Goal: Book appointment/travel/reservation

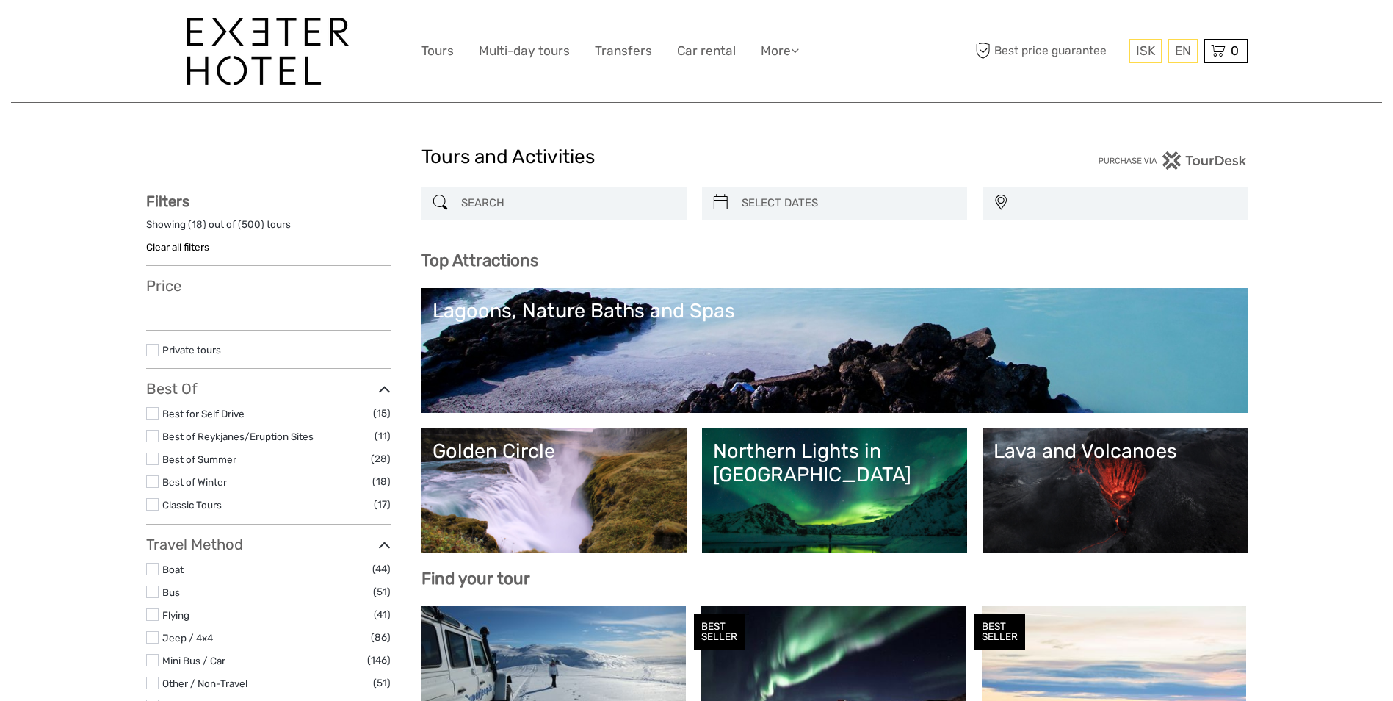
select select
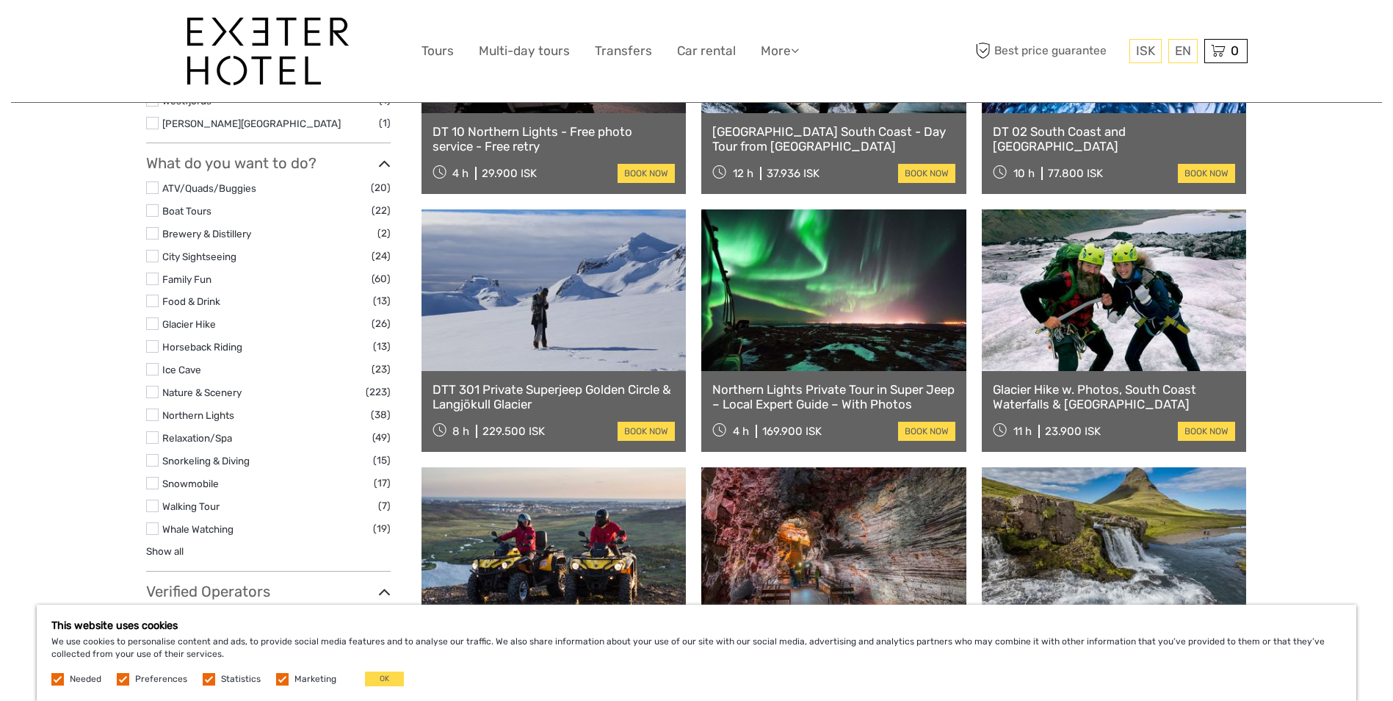
scroll to position [1175, 0]
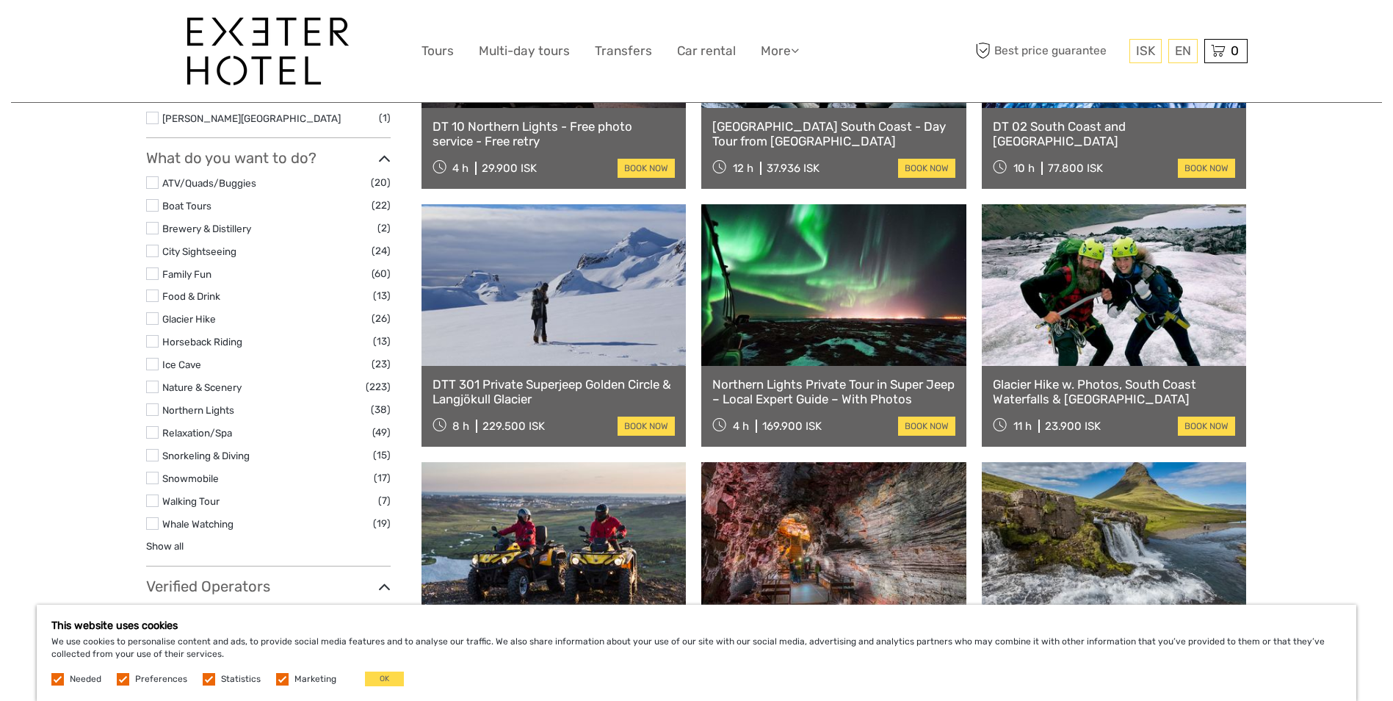
click at [822, 329] on link at bounding box center [833, 285] width 265 height 162
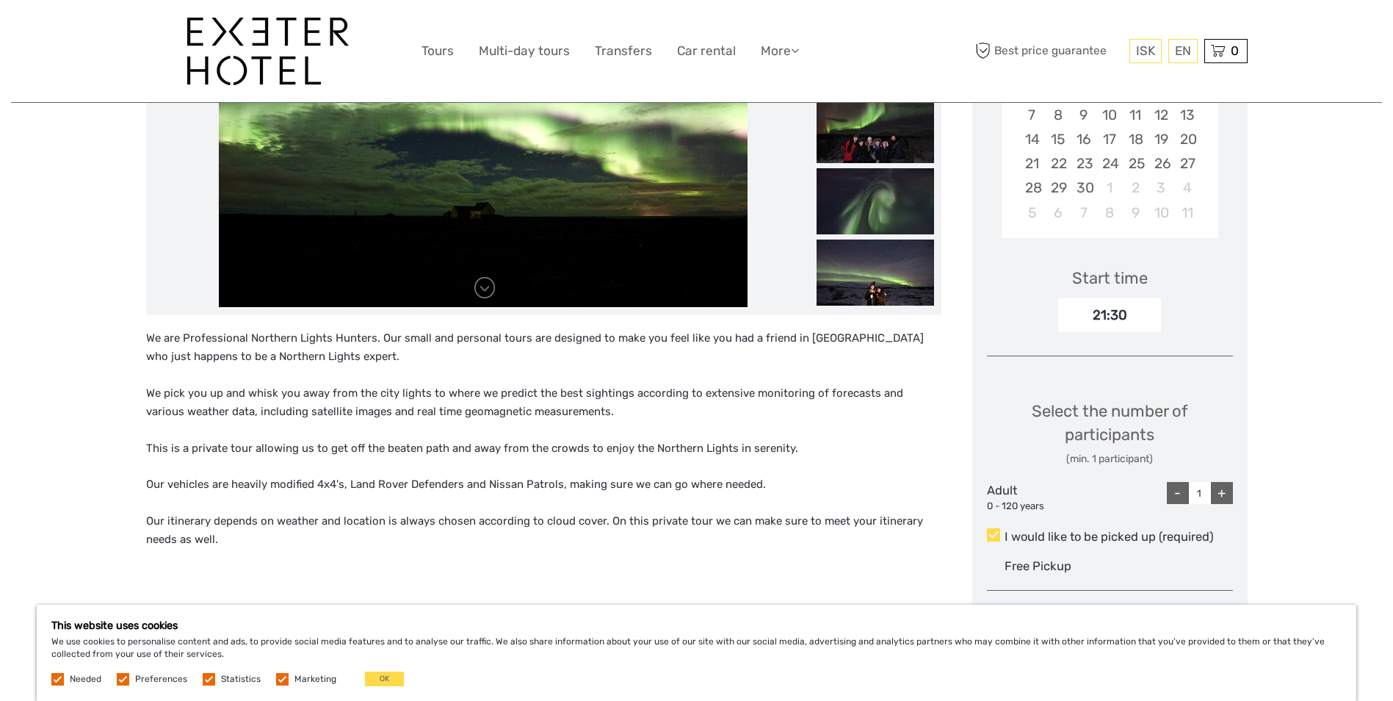
scroll to position [367, 0]
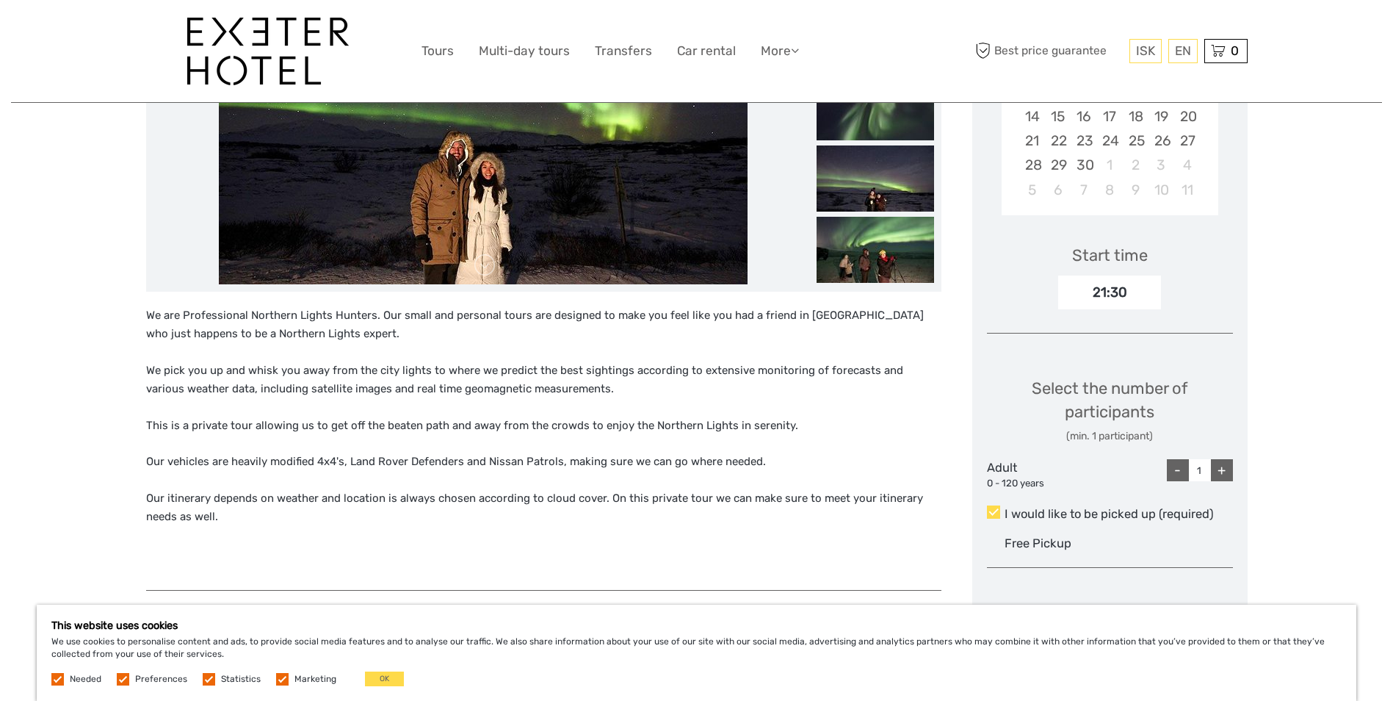
click at [1220, 466] on div "+" at bounding box center [1222, 470] width 22 height 22
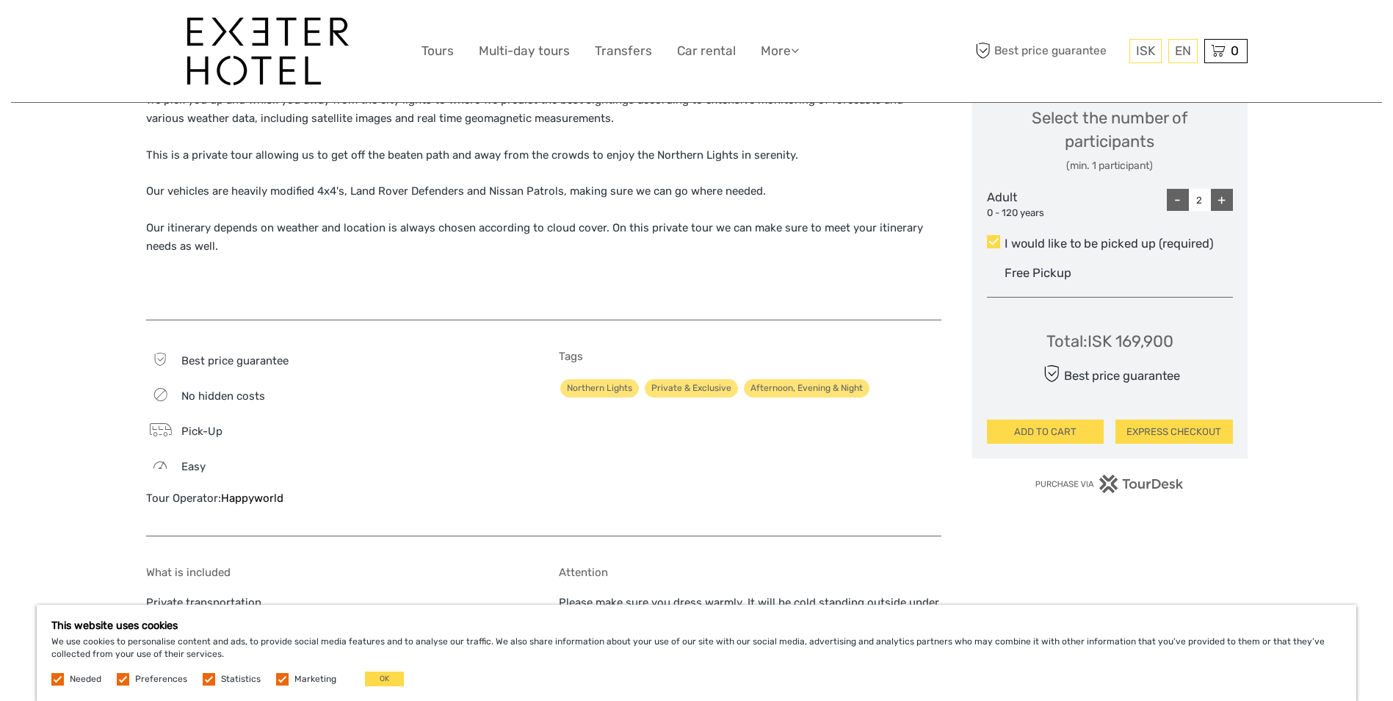
scroll to position [661, 0]
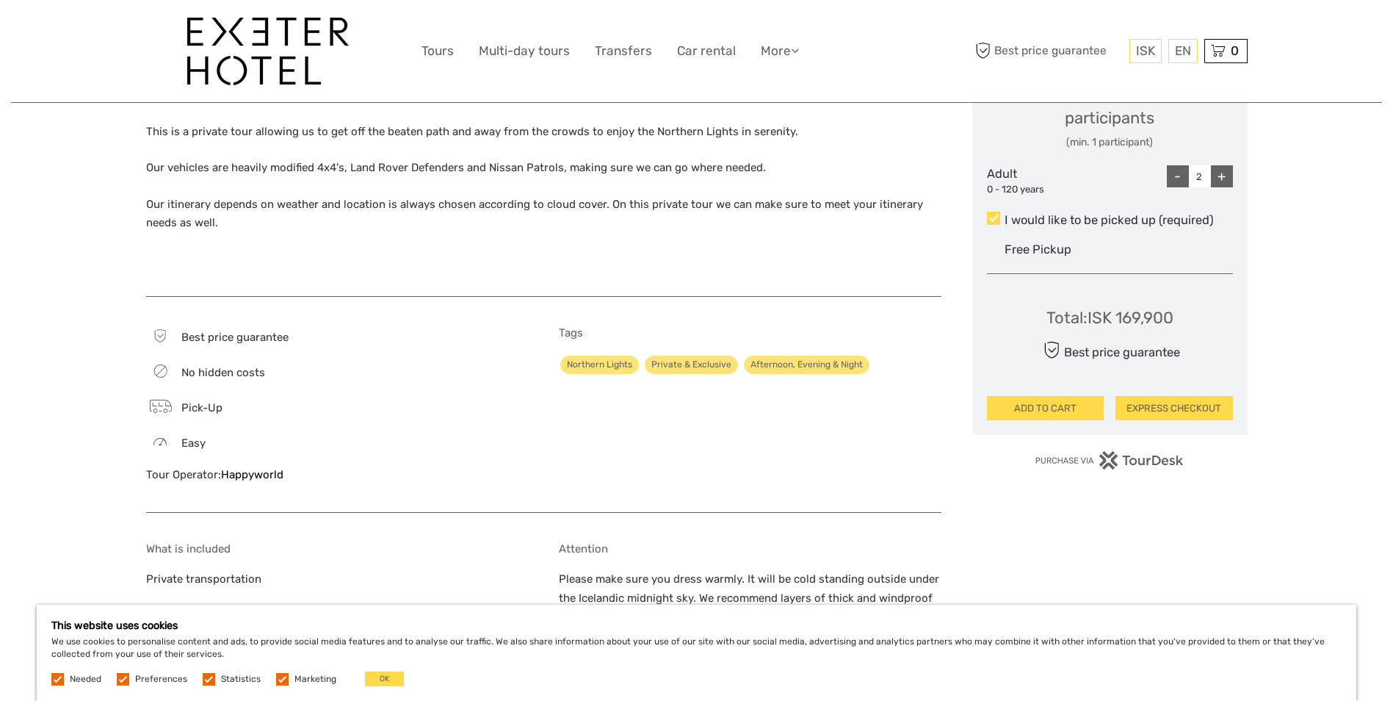
click at [1176, 176] on div "-" at bounding box center [1178, 176] width 22 height 22
click at [1219, 173] on div "+" at bounding box center [1222, 176] width 22 height 22
type input "2"
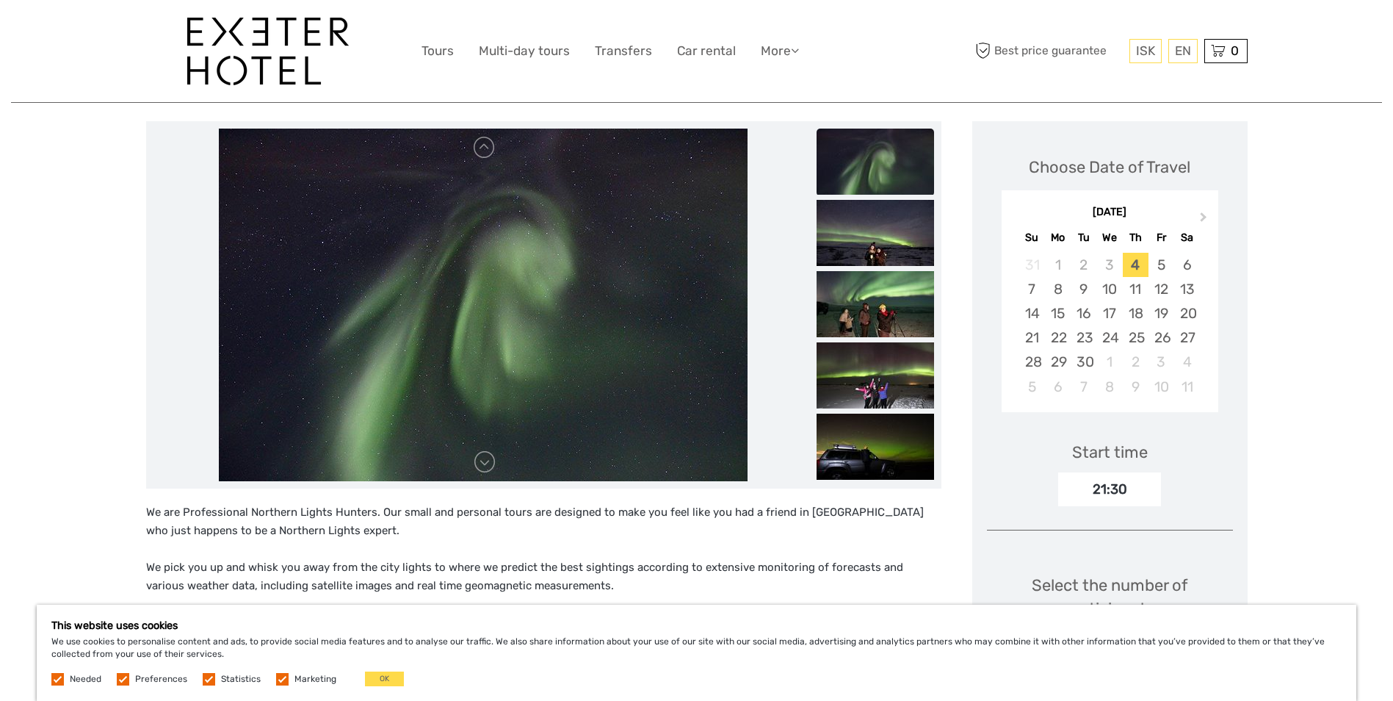
scroll to position [73, 0]
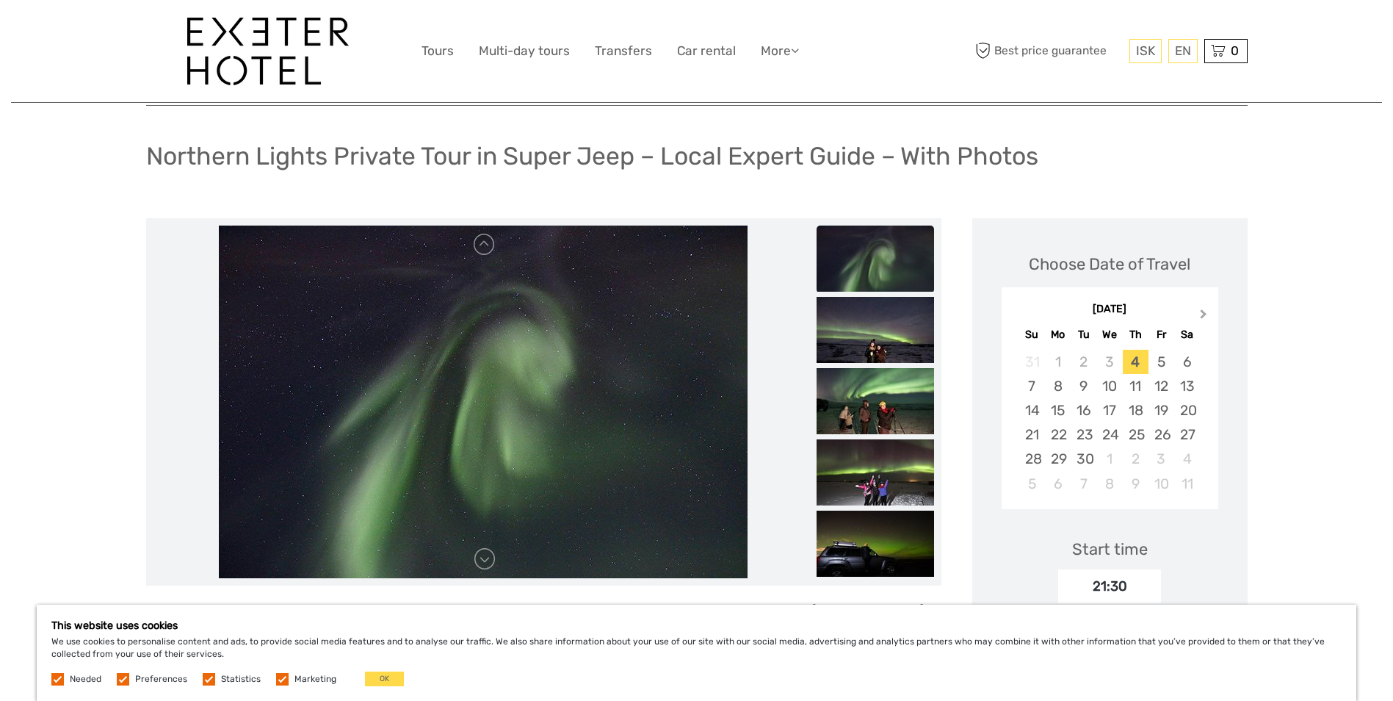
click at [1204, 313] on span "Next Month" at bounding box center [1204, 316] width 0 height 21
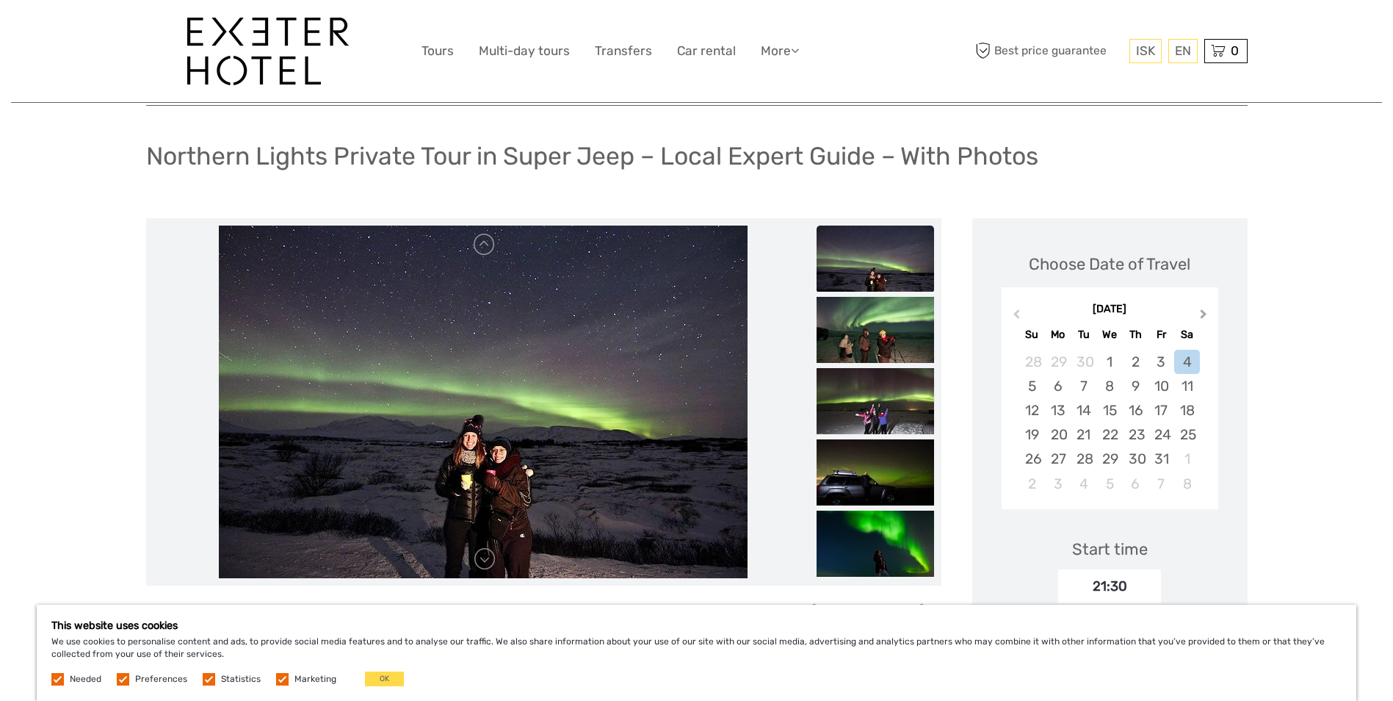
click at [1204, 313] on span "Next Month" at bounding box center [1204, 316] width 0 height 21
click at [1085, 383] on div "6" at bounding box center [1084, 386] width 26 height 24
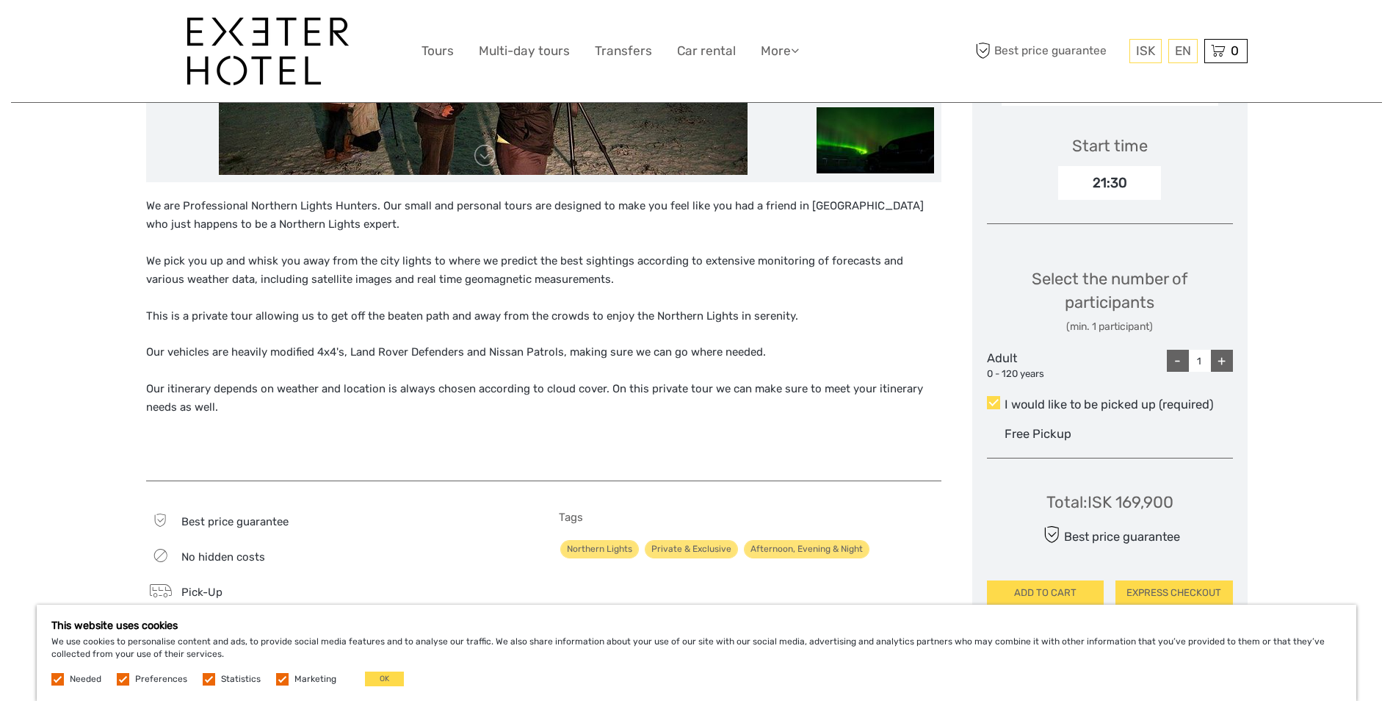
scroll to position [514, 0]
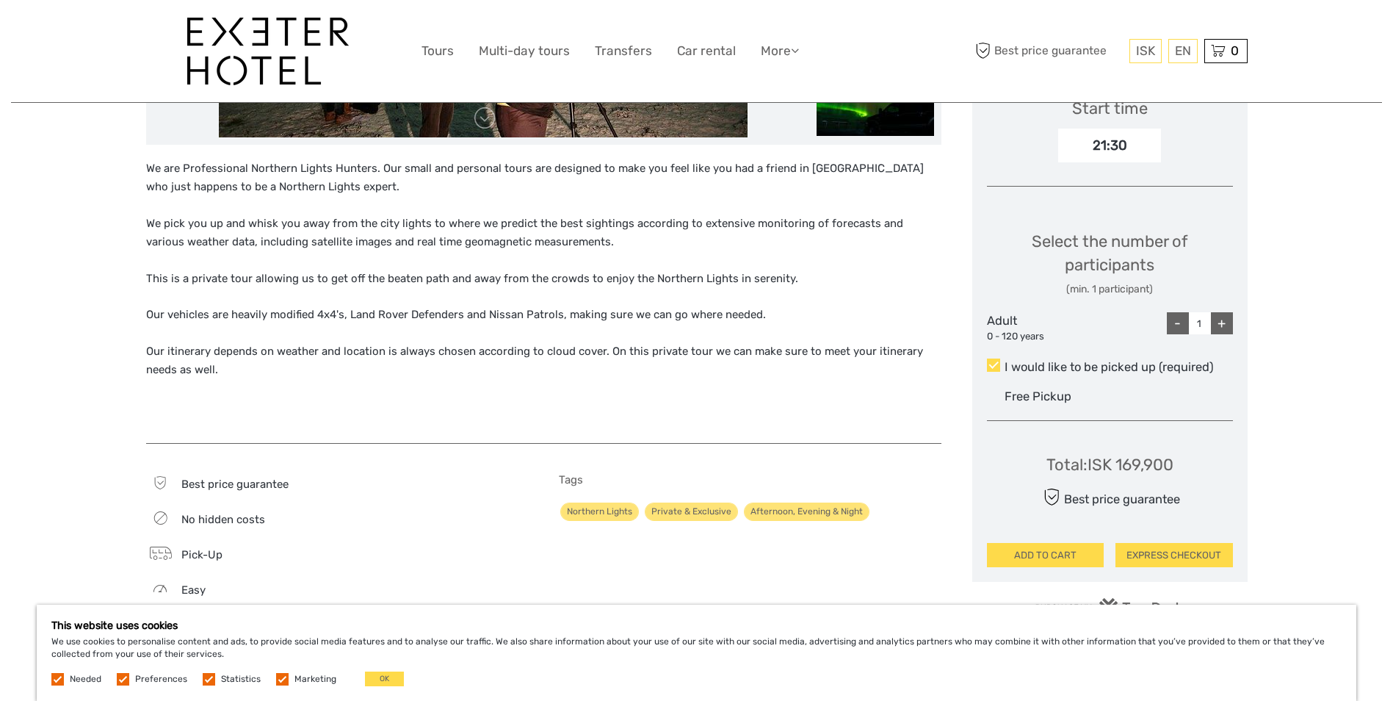
click at [1230, 328] on div "+" at bounding box center [1222, 323] width 22 height 22
type input "2"
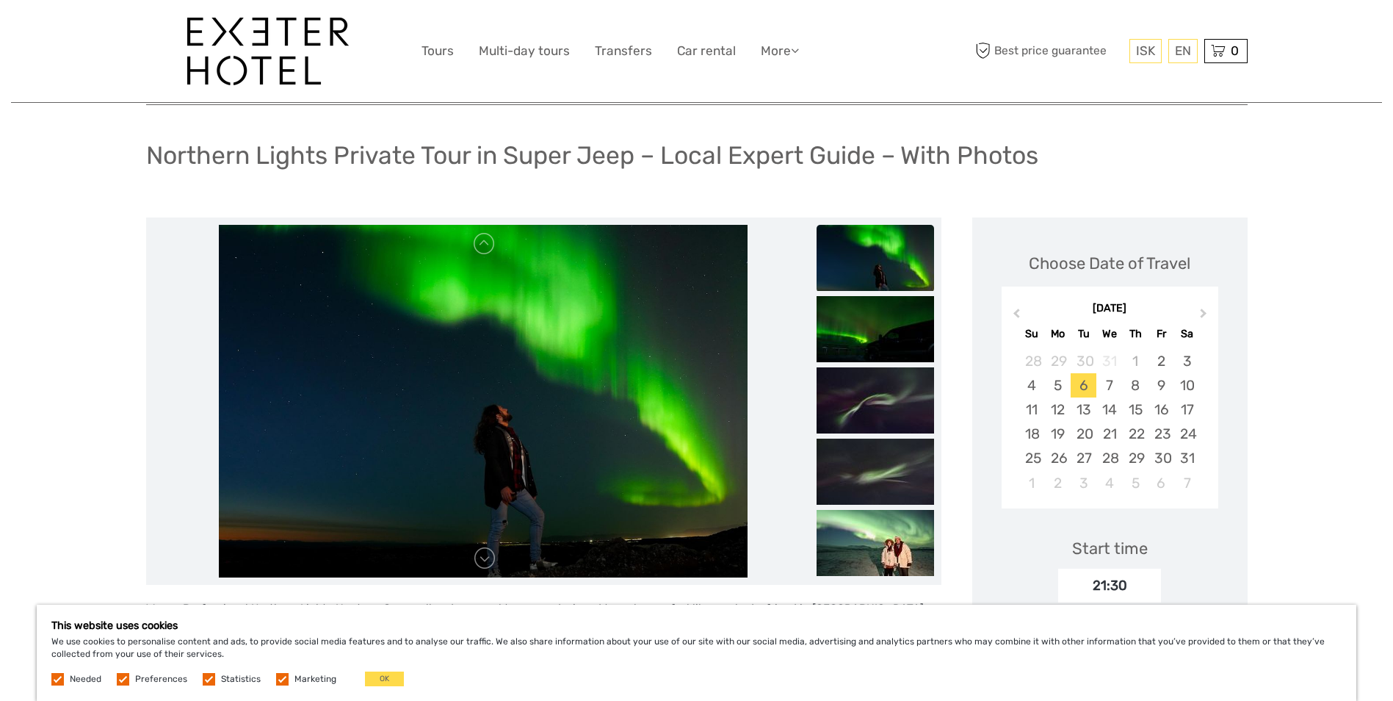
scroll to position [73, 0]
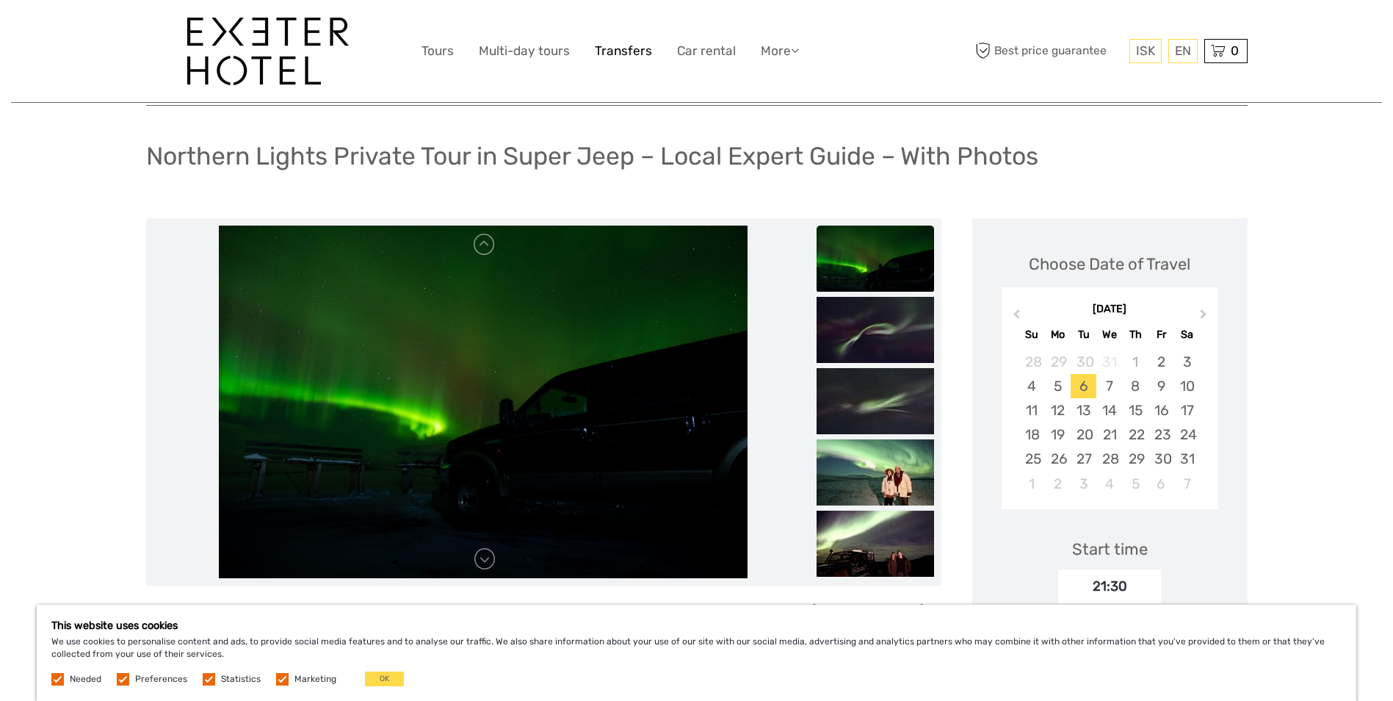
click at [620, 47] on link "Transfers" at bounding box center [623, 50] width 57 height 21
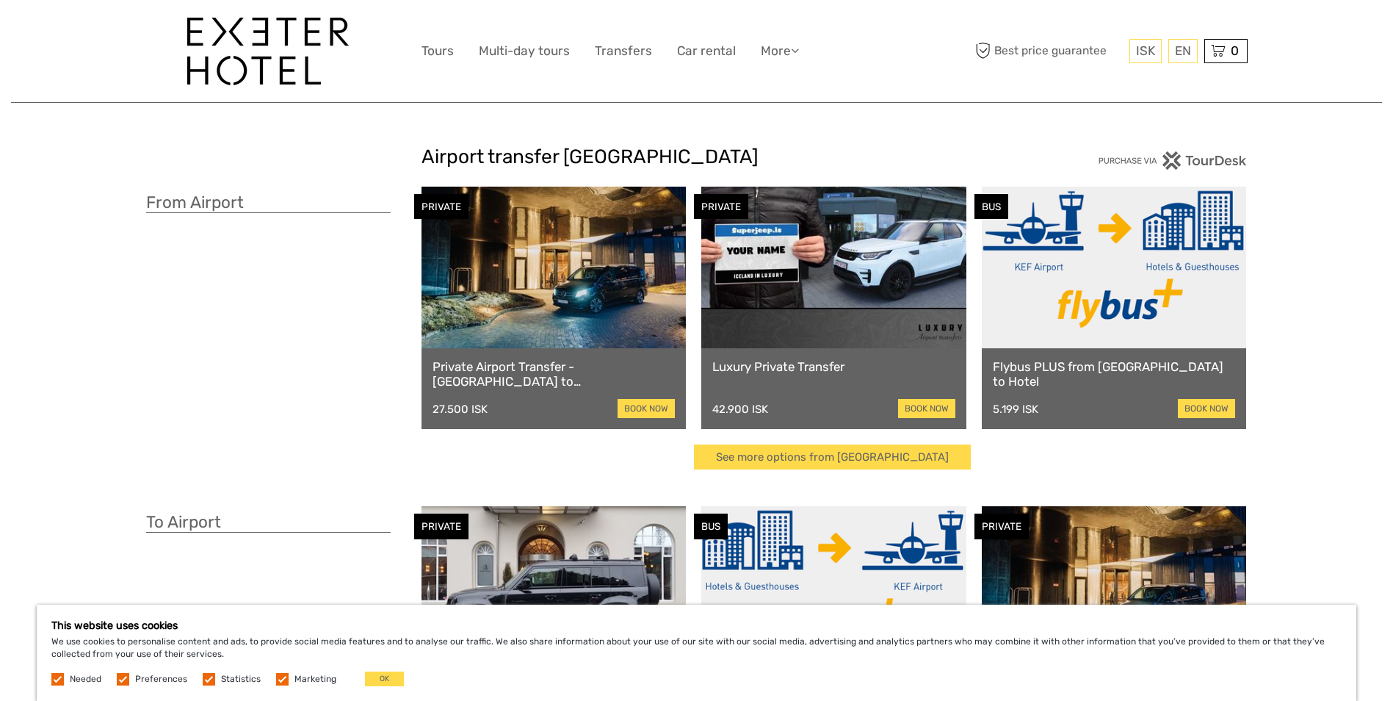
click at [826, 372] on link "Luxury Private Transfer" at bounding box center [833, 366] width 243 height 15
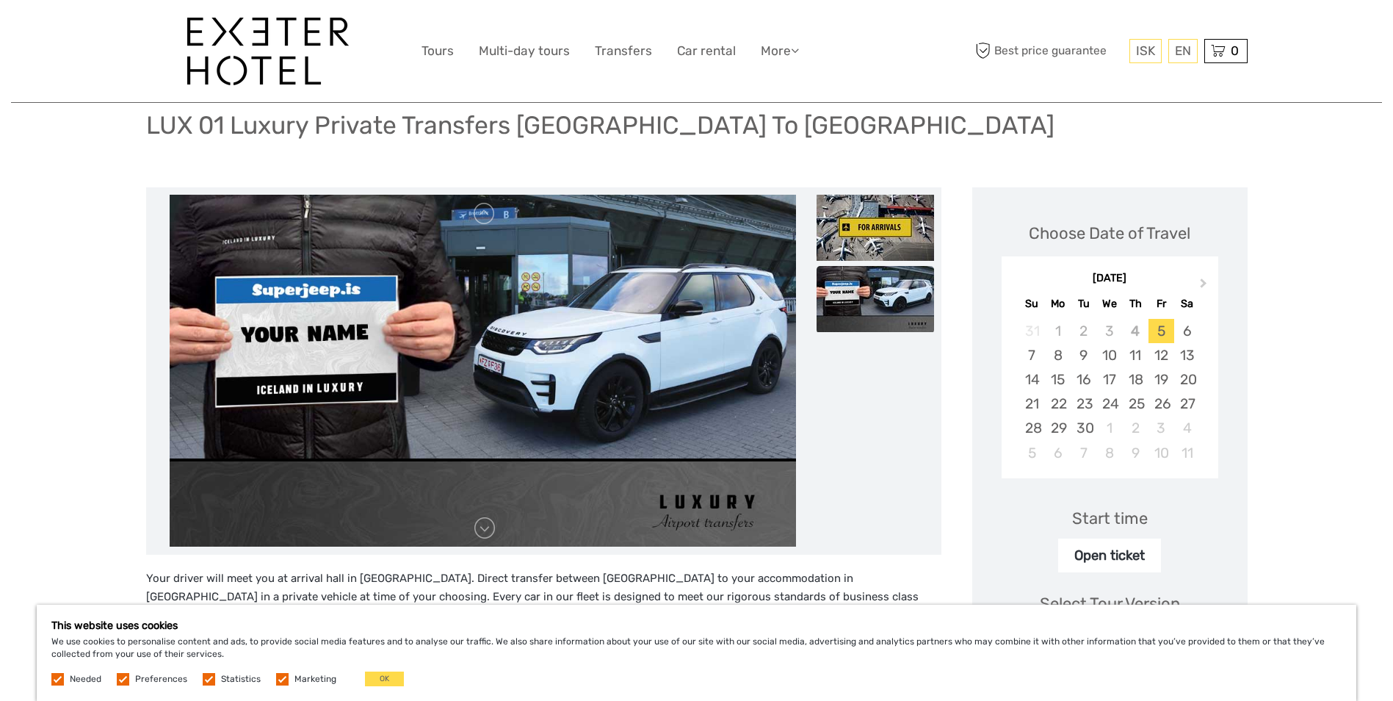
scroll to position [73, 0]
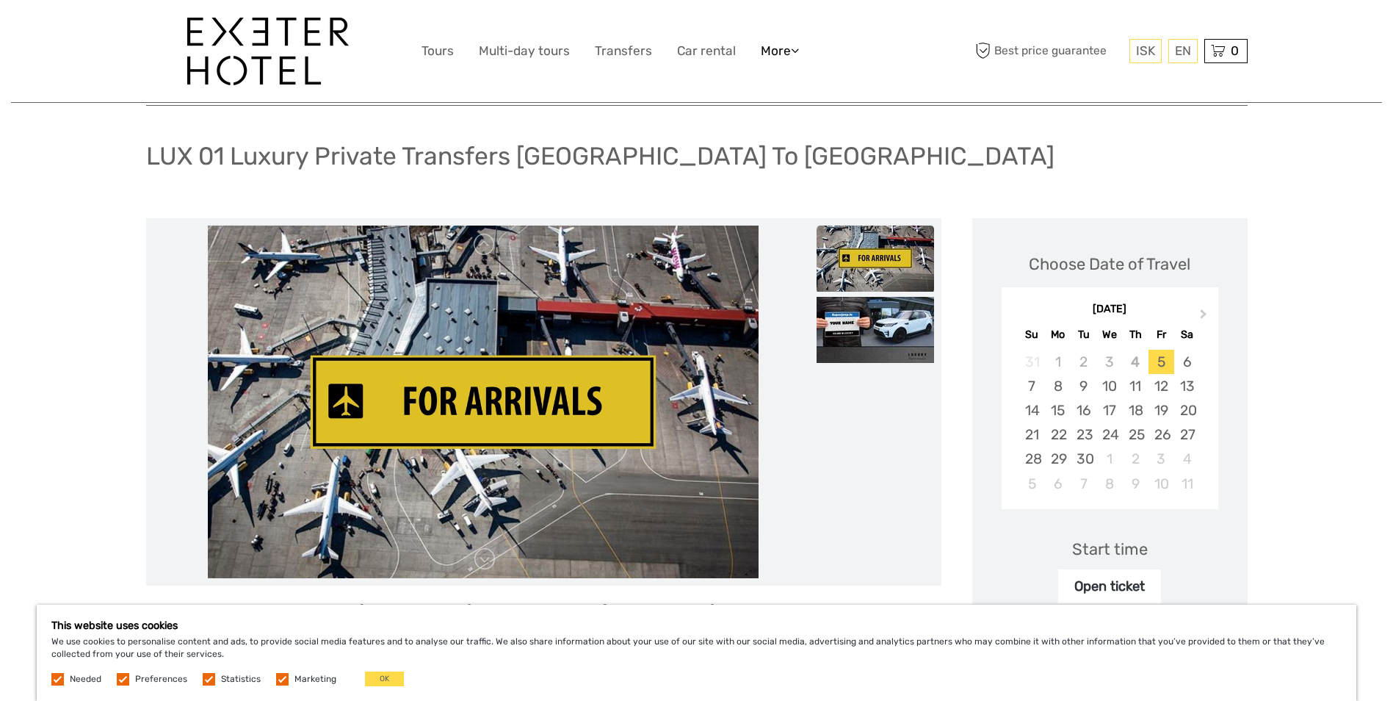
click at [776, 51] on link "More" at bounding box center [780, 50] width 38 height 21
click at [772, 78] on link "Food & drink" at bounding box center [754, 81] width 88 height 29
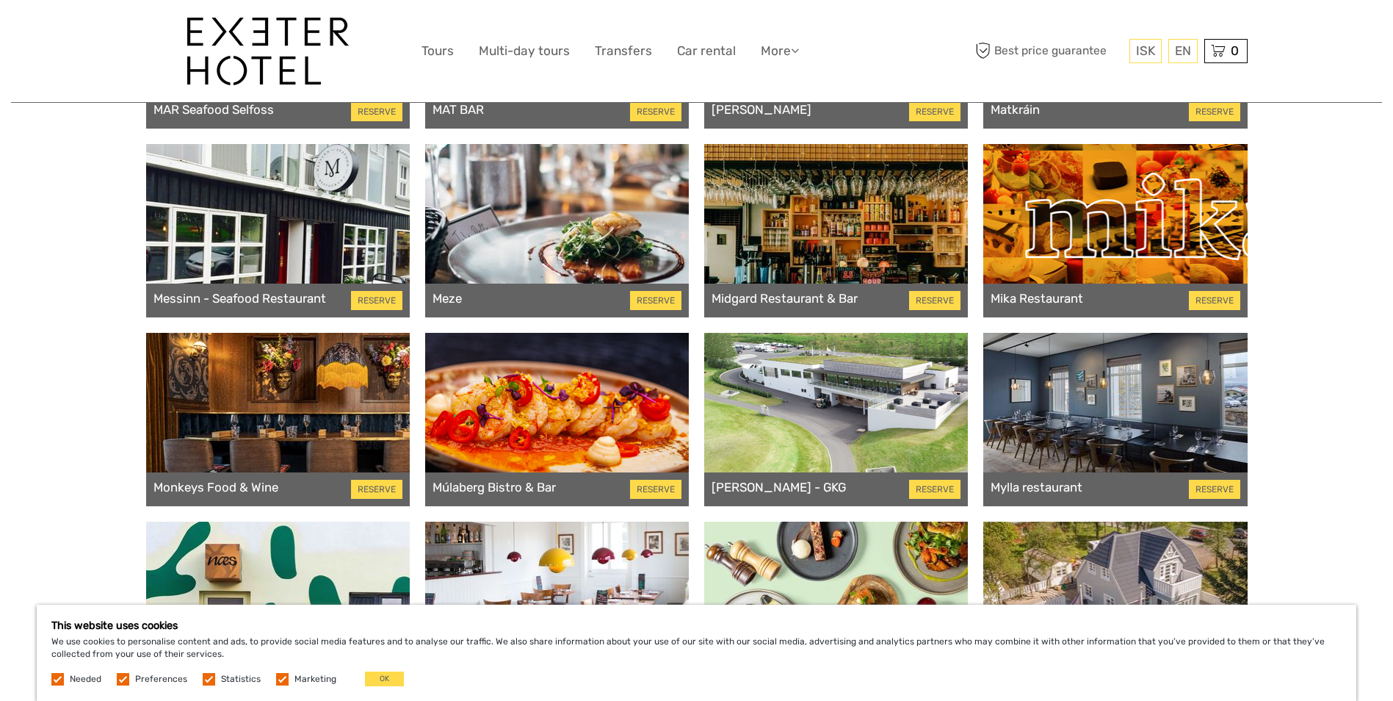
scroll to position [5141, 0]
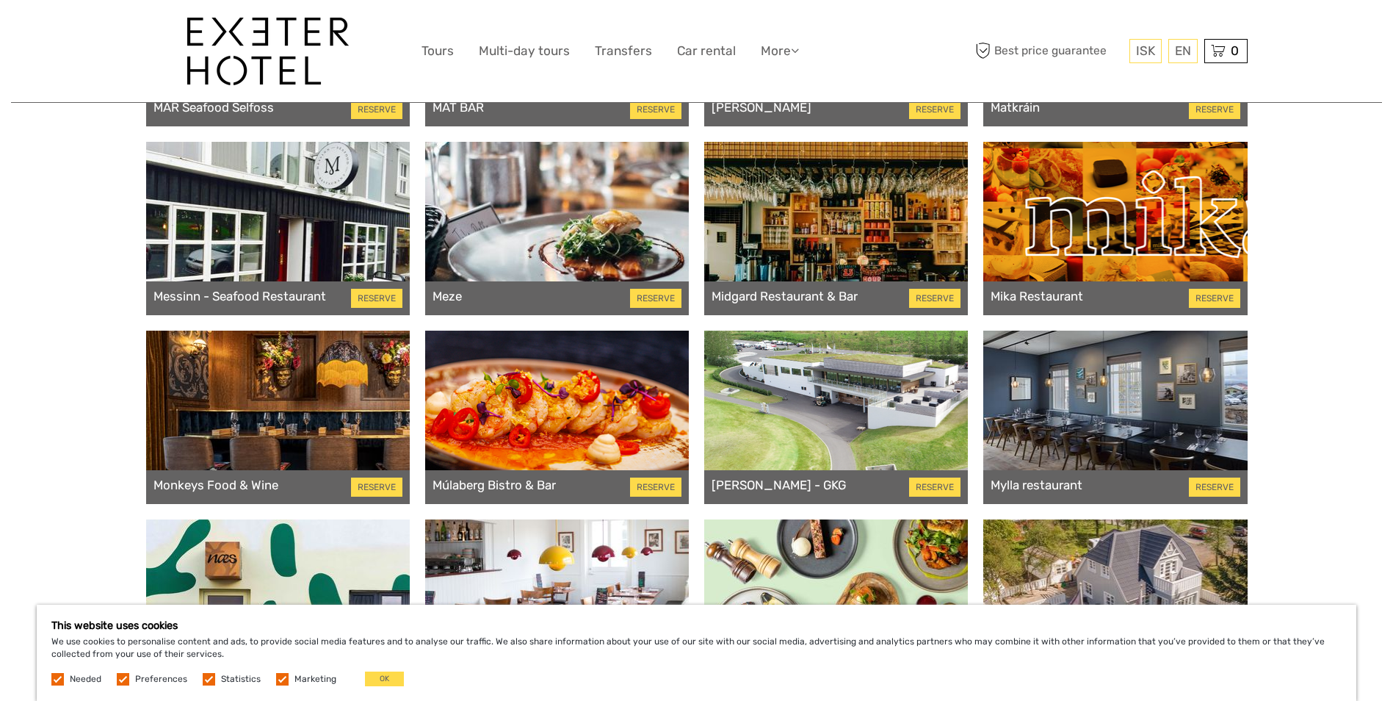
click at [294, 200] on div at bounding box center [278, 228] width 264 height 173
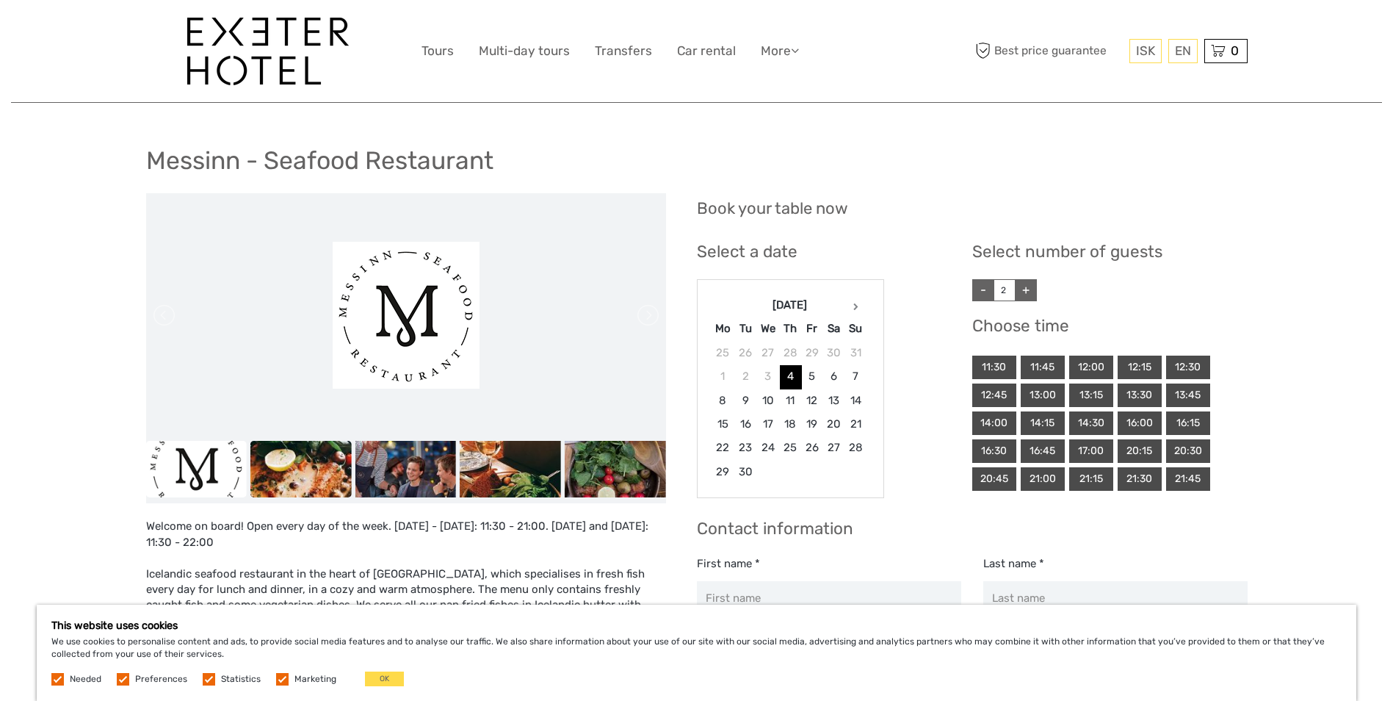
click at [299, 471] on img at bounding box center [300, 469] width 101 height 57
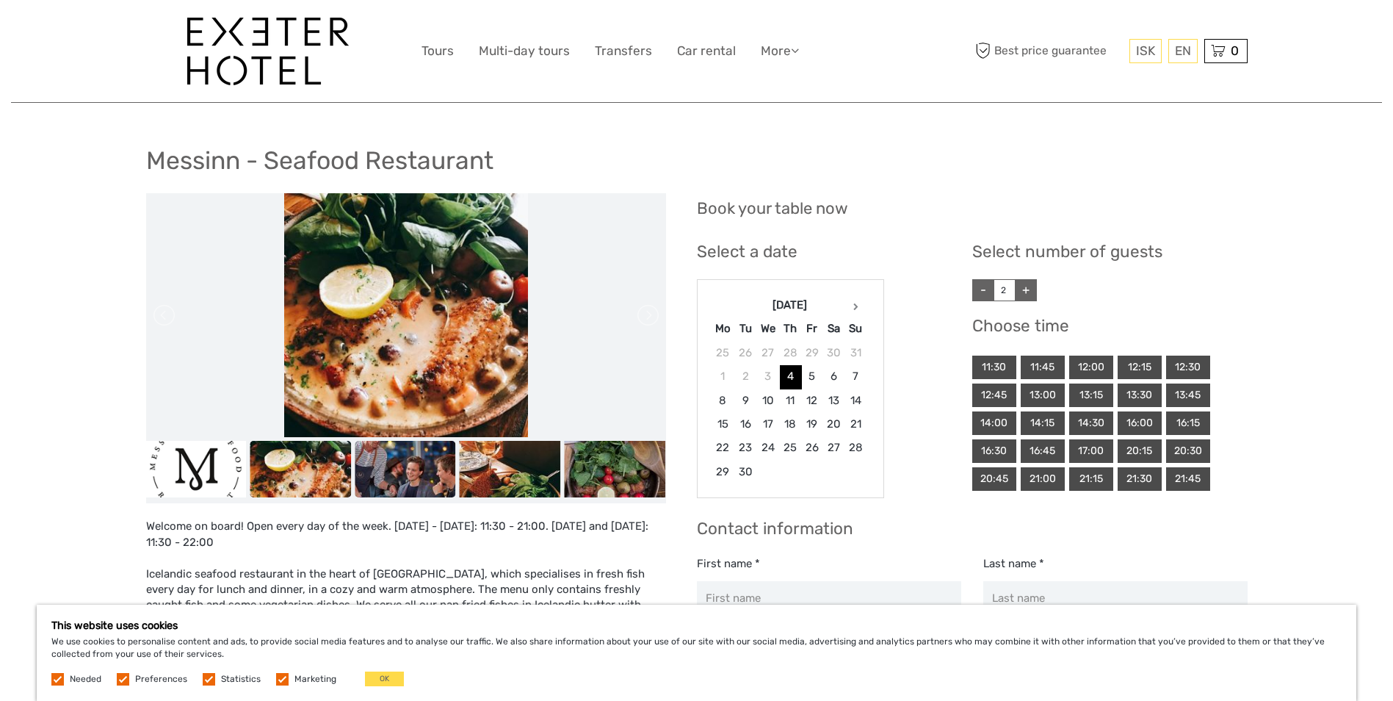
click at [378, 466] on img at bounding box center [405, 469] width 101 height 57
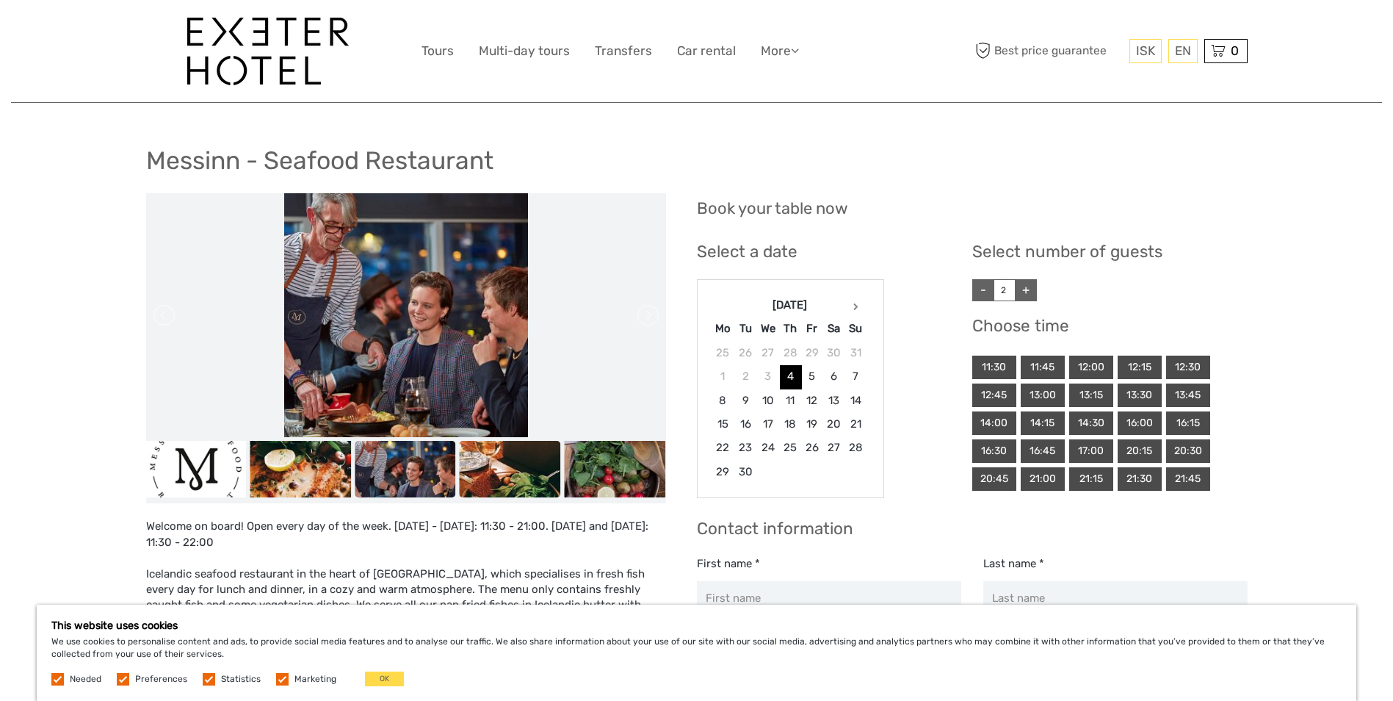
click at [502, 463] on img at bounding box center [510, 469] width 101 height 57
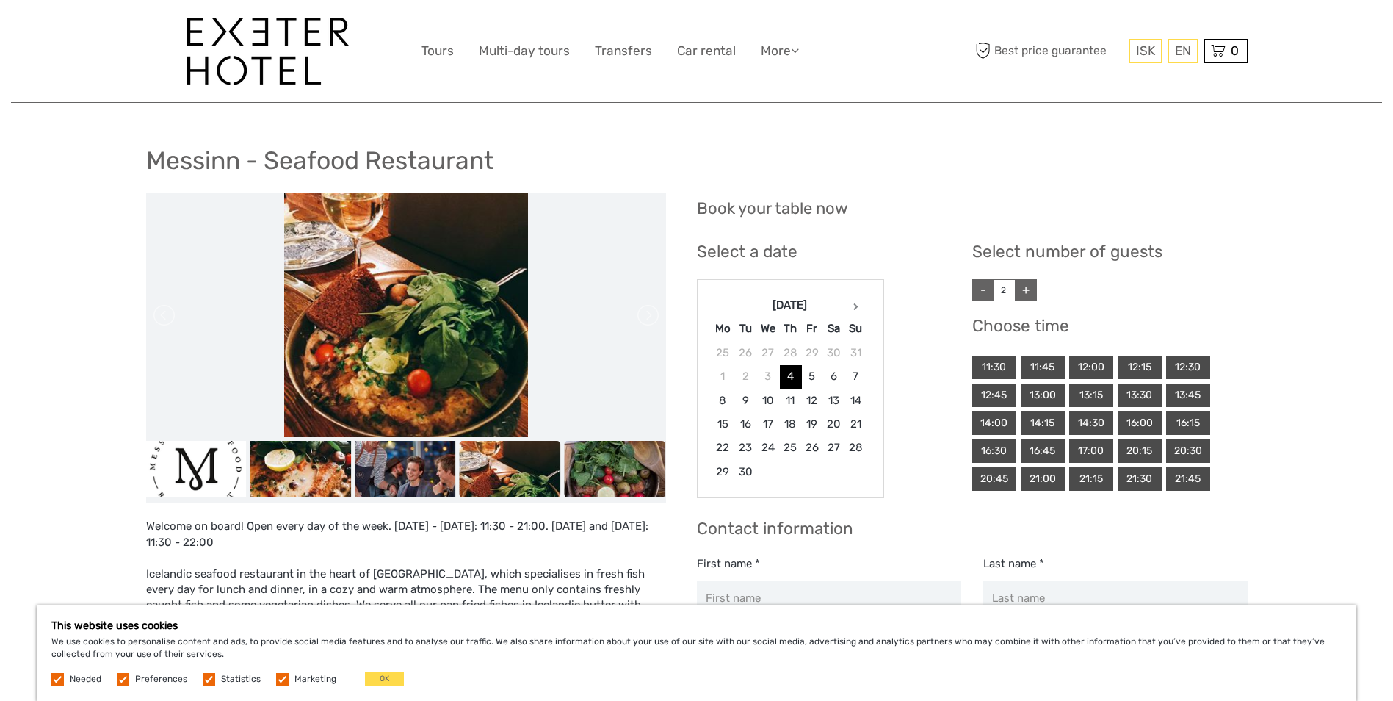
click at [565, 461] on img at bounding box center [614, 469] width 101 height 57
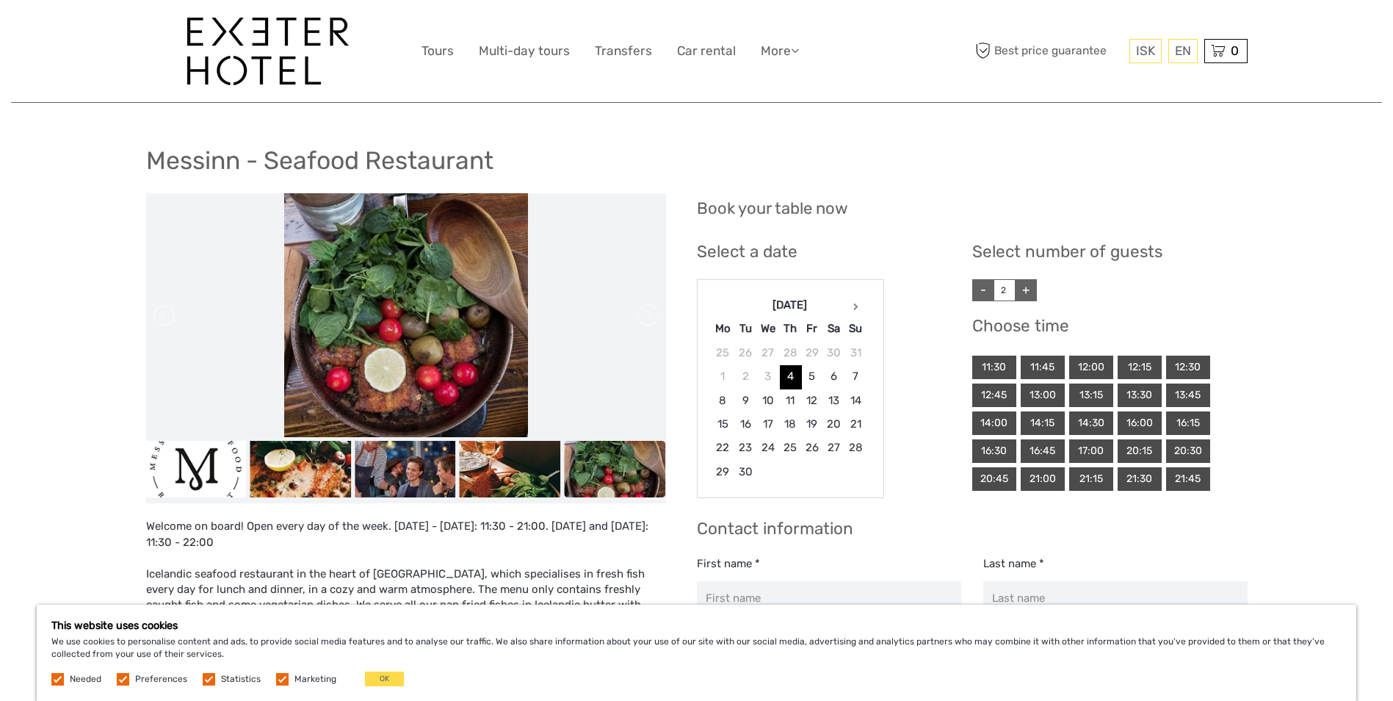
click at [226, 62] on img at bounding box center [268, 52] width 162 height 68
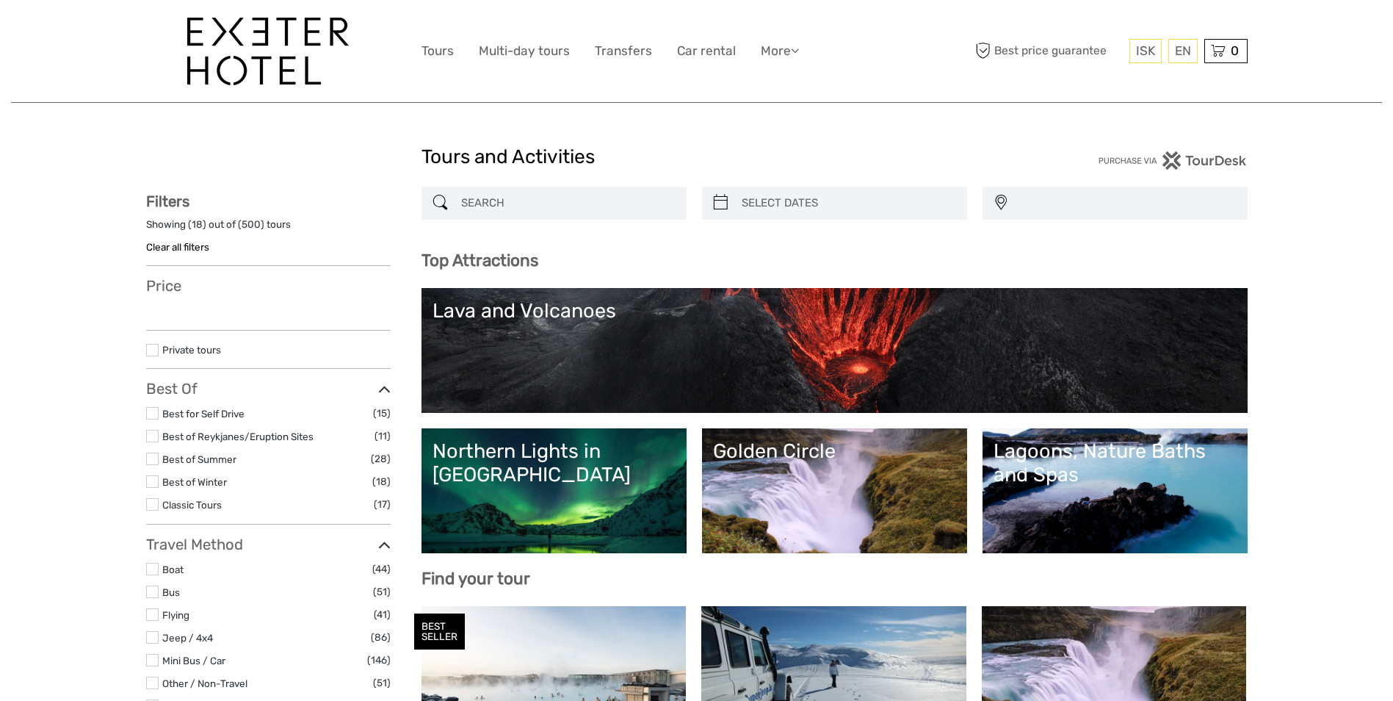
select select
